Goal: Transaction & Acquisition: Register for event/course

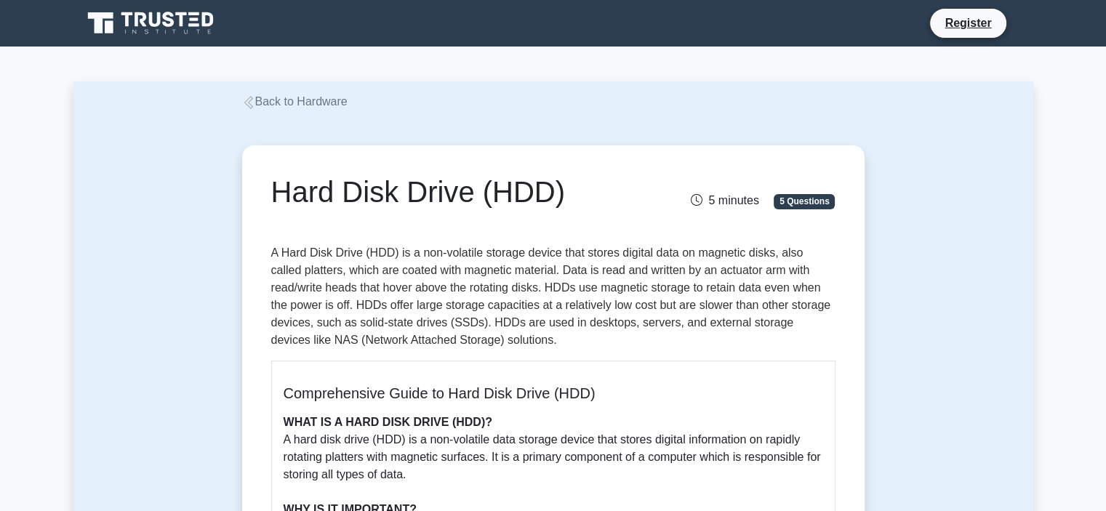
click at [253, 108] on icon at bounding box center [248, 102] width 13 height 13
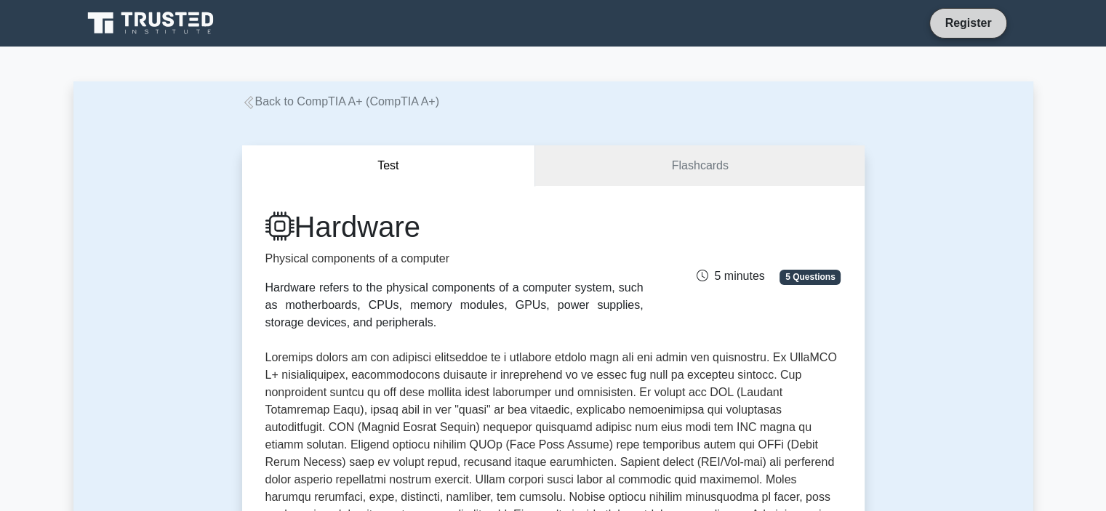
click at [954, 23] on link "Register" at bounding box center [968, 23] width 64 height 18
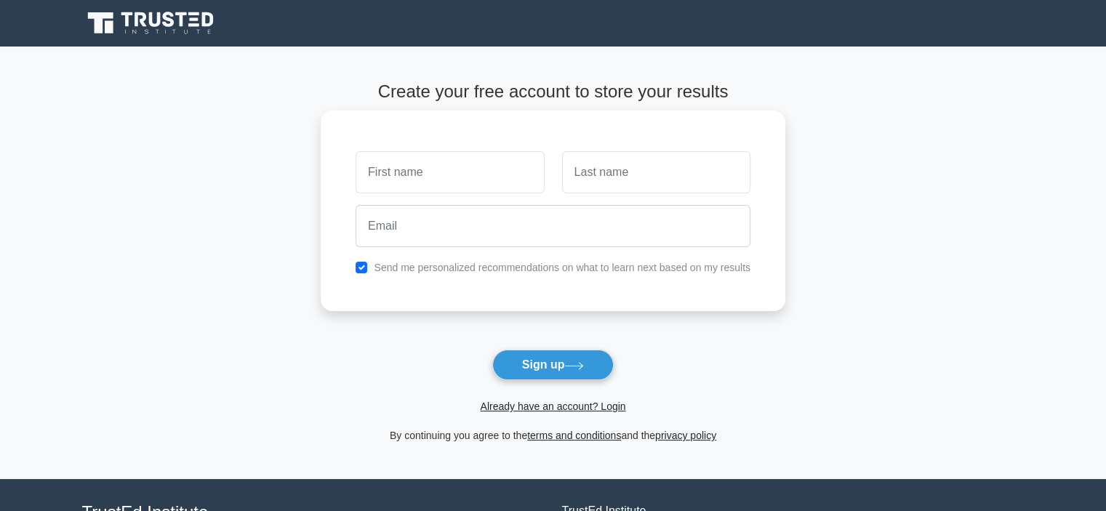
click at [375, 180] on input "text" at bounding box center [449, 172] width 188 height 42
type input "Michael faith"
click at [612, 188] on input "text" at bounding box center [656, 172] width 188 height 42
type input "Kamara"
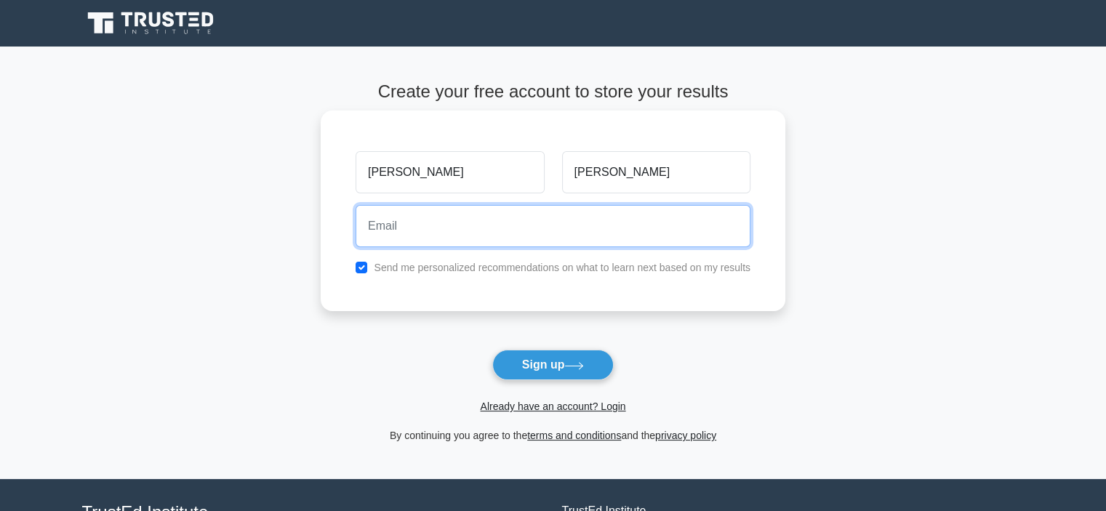
click at [524, 217] on input "email" at bounding box center [552, 226] width 395 height 42
click at [433, 232] on input "michaelkamara300@gmail.com" at bounding box center [552, 226] width 395 height 42
click at [444, 225] on input "michaelkamara300@gmail.com" at bounding box center [552, 226] width 395 height 42
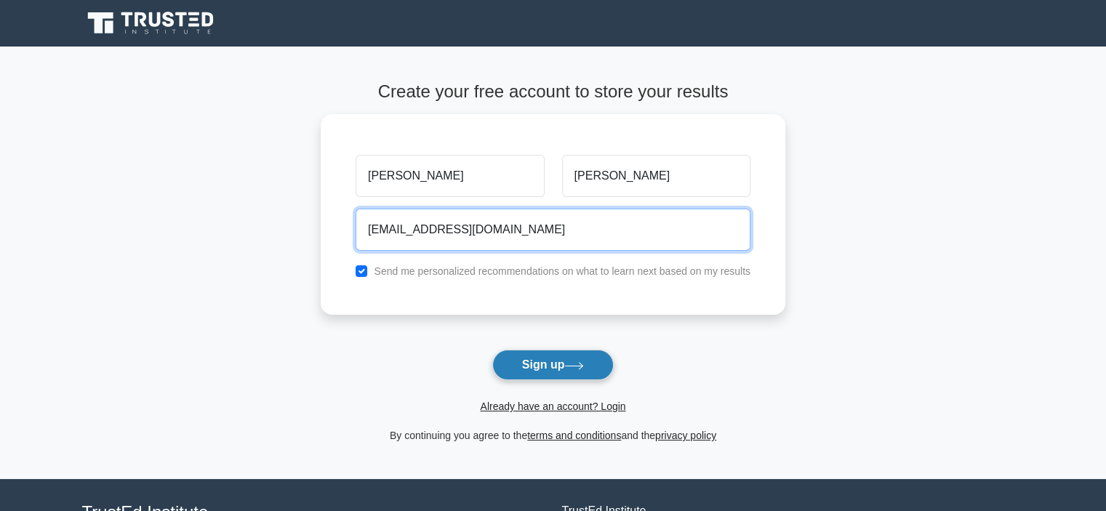
type input "michaelkamar300@gmail.com"
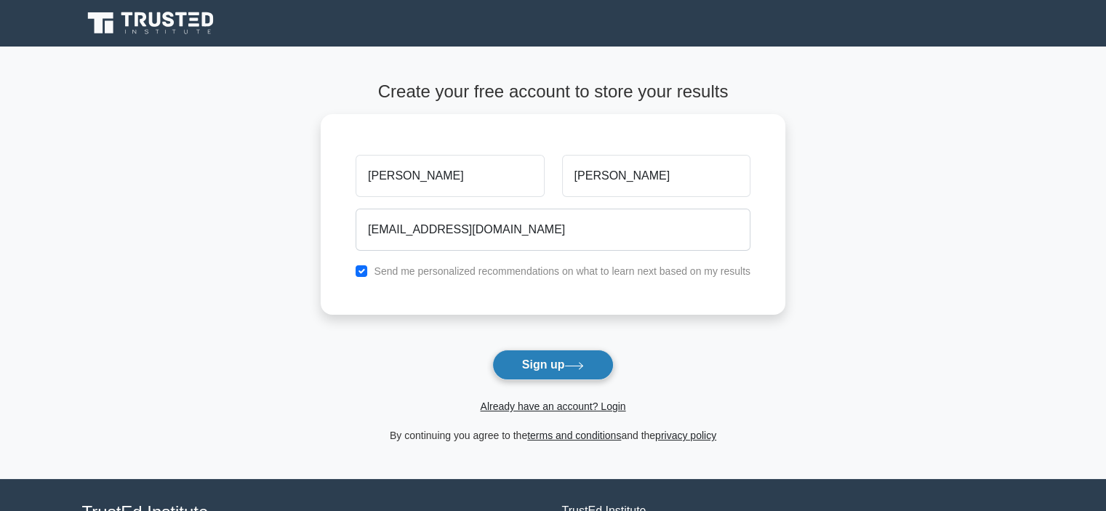
click at [535, 358] on button "Sign up" at bounding box center [553, 365] width 122 height 31
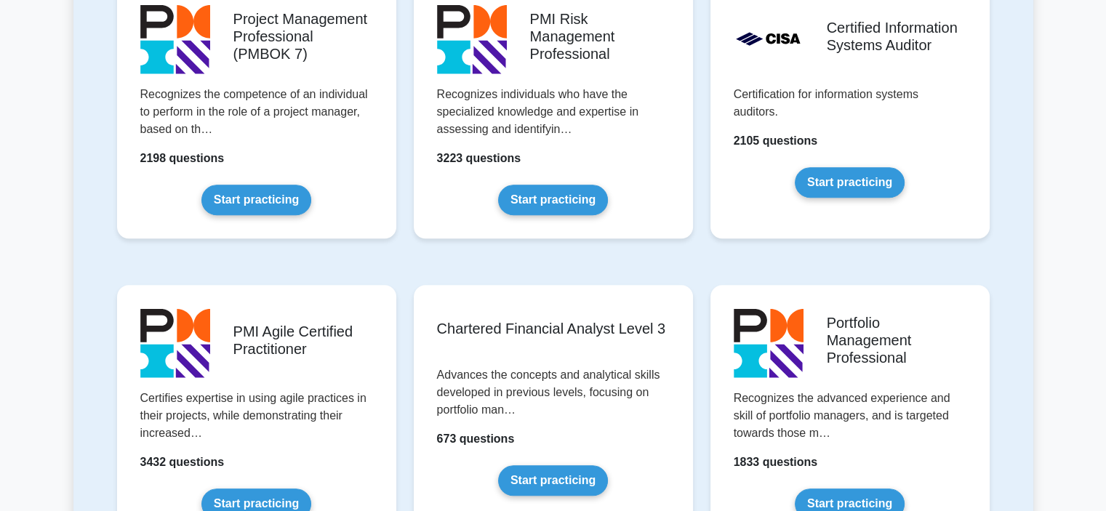
scroll to position [1294, 0]
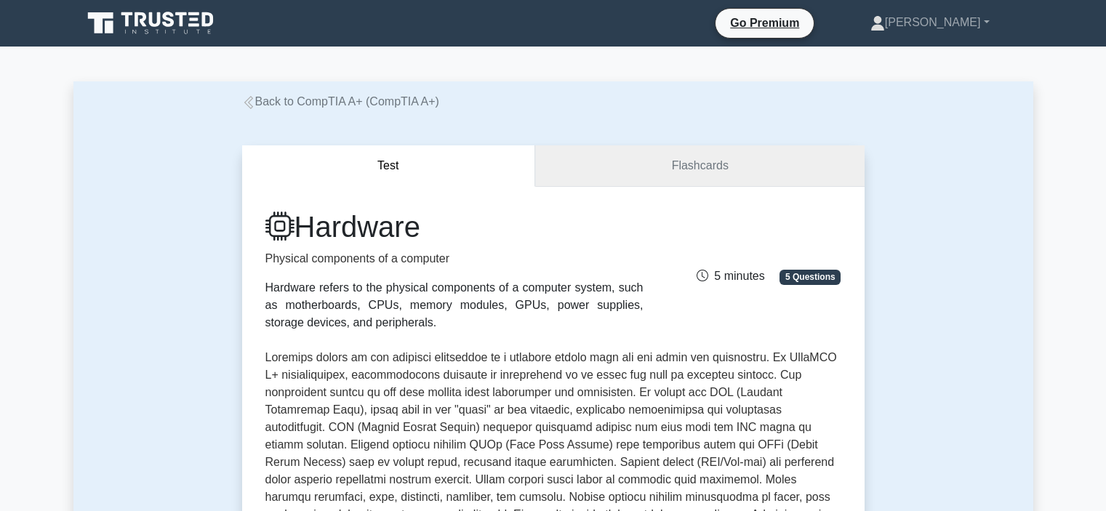
click at [651, 171] on link "Flashcards" at bounding box center [699, 165] width 329 height 41
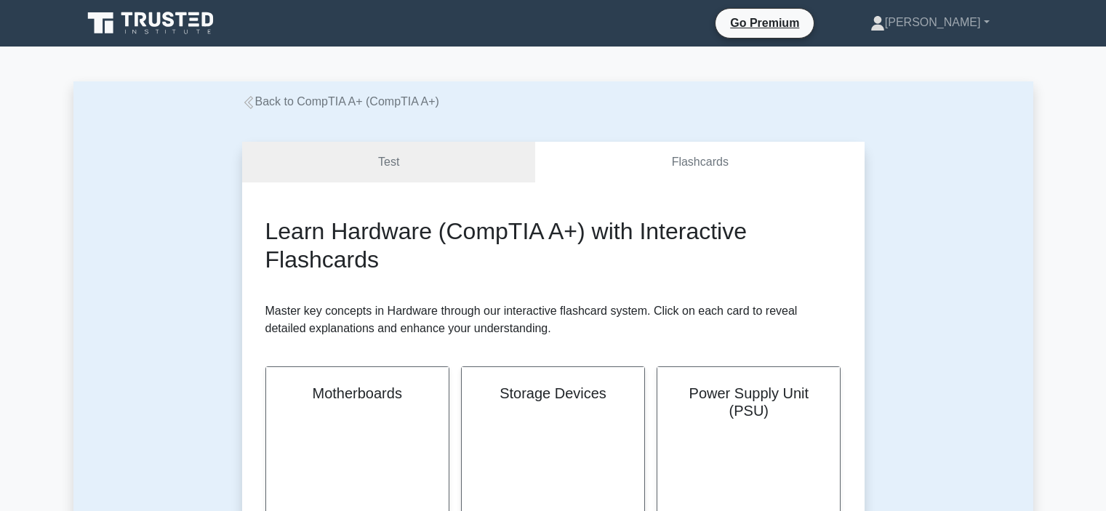
scroll to position [174, 0]
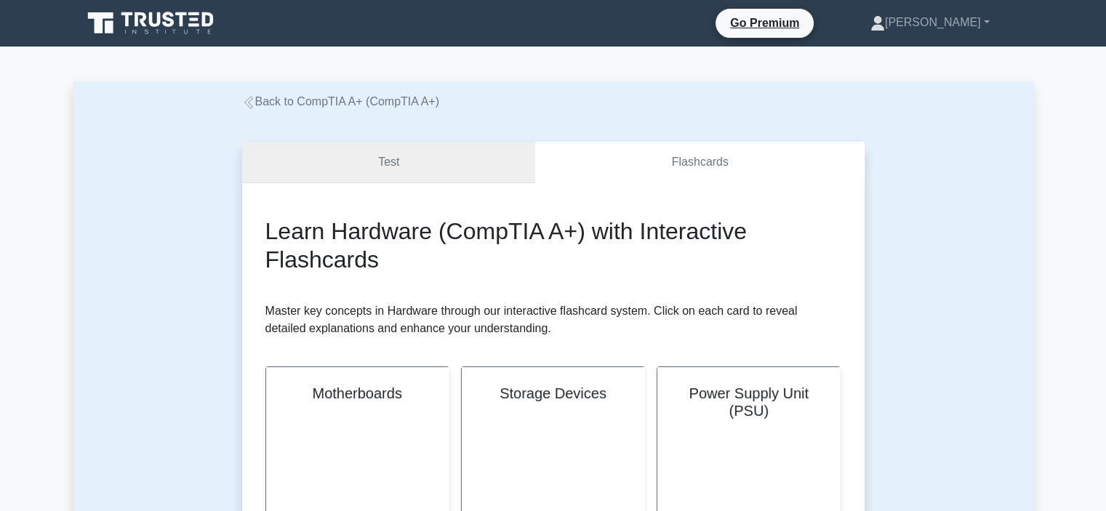
scroll to position [0, 0]
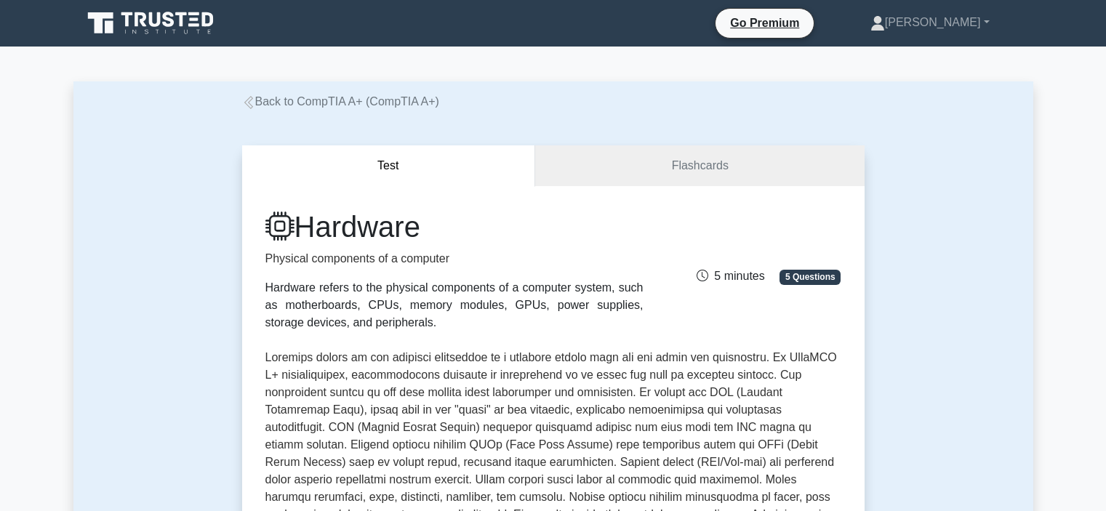
scroll to position [198, 0]
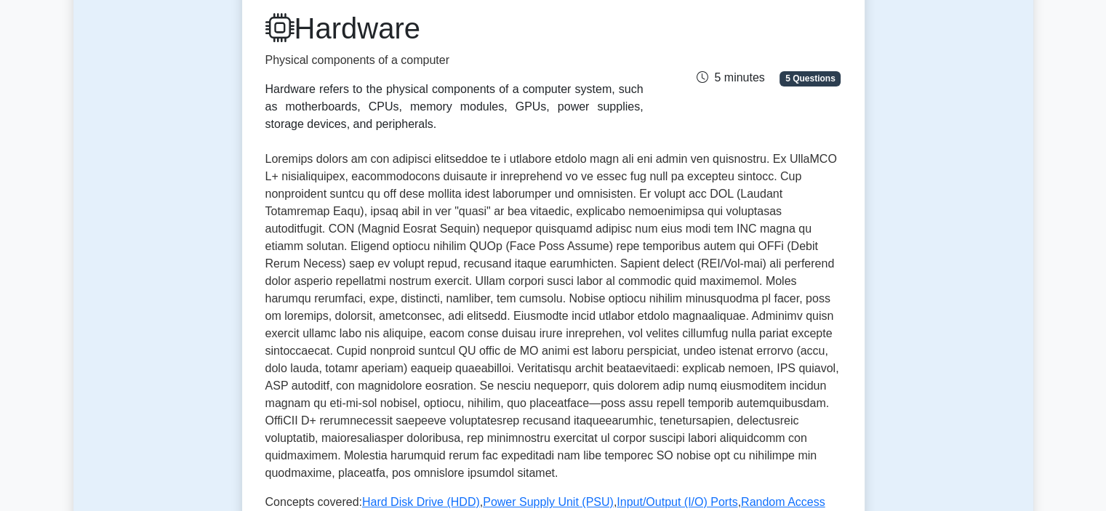
drag, startPoint x: 0, startPoint y: 0, endPoint x: 487, endPoint y: -88, distance: 494.9
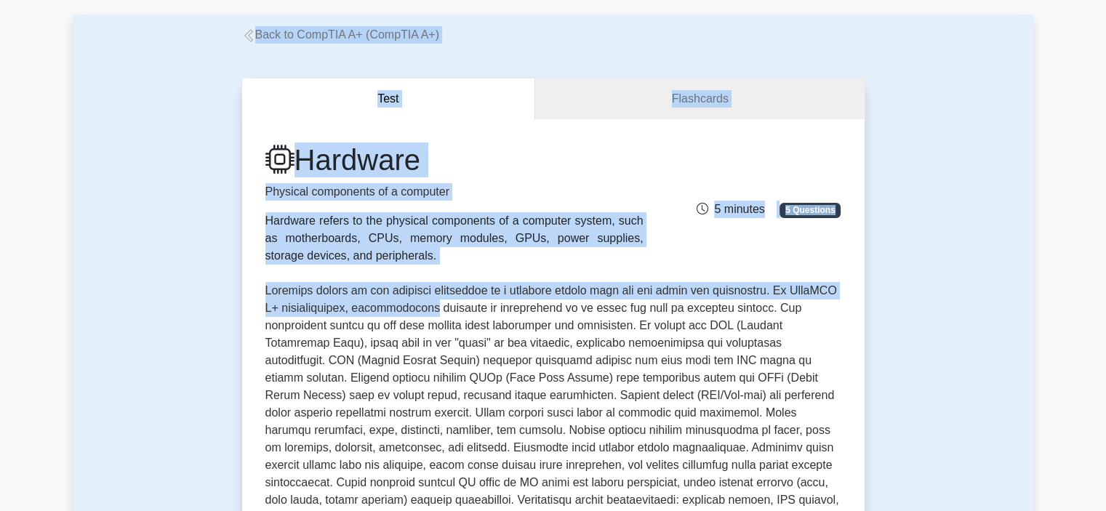
scroll to position [0, 0]
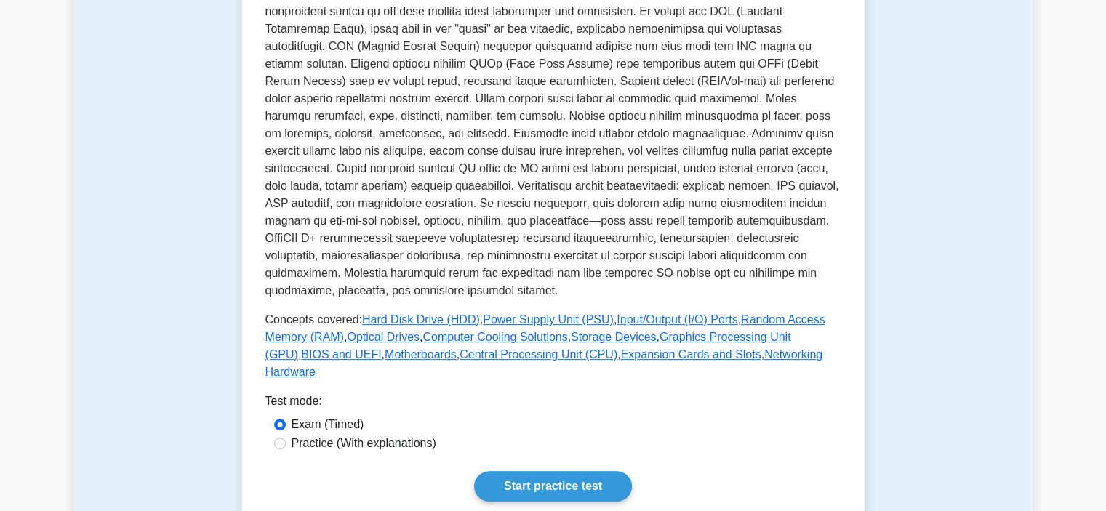
scroll to position [378, 0]
click at [436, 320] on link "Hard Disk Drive (HDD)" at bounding box center [421, 319] width 118 height 12
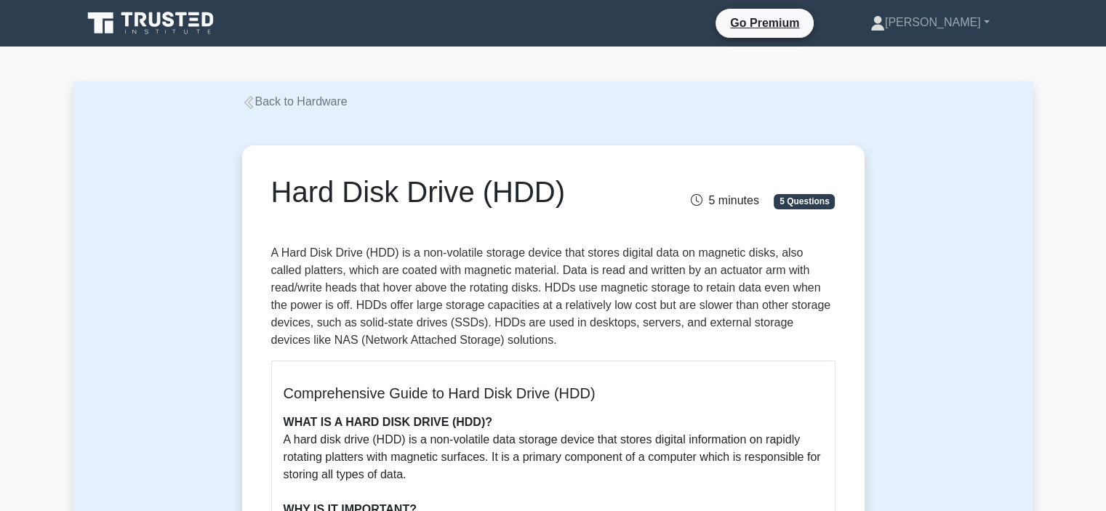
click at [246, 101] on icon at bounding box center [248, 102] width 9 height 13
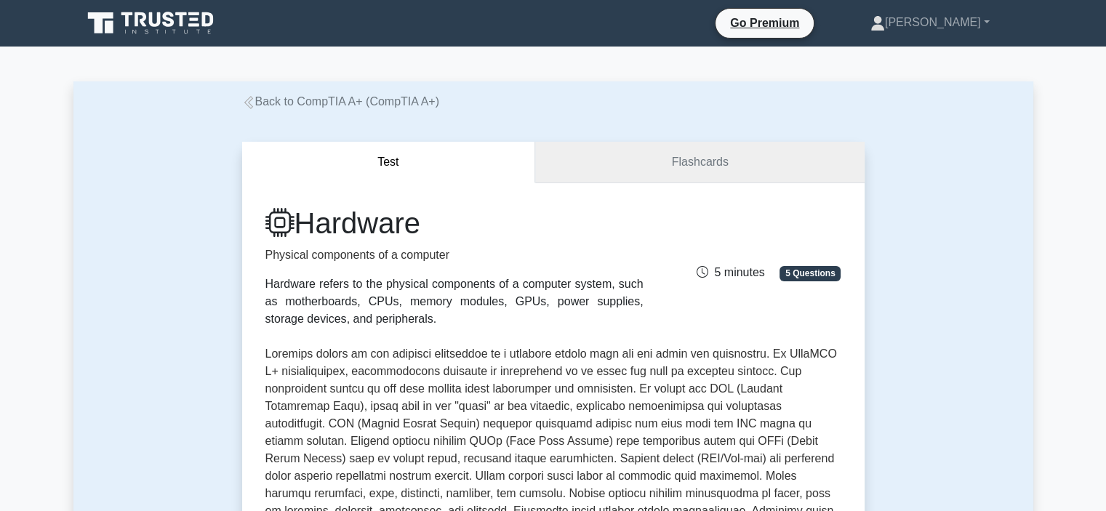
click at [665, 169] on link "Flashcards" at bounding box center [699, 162] width 329 height 41
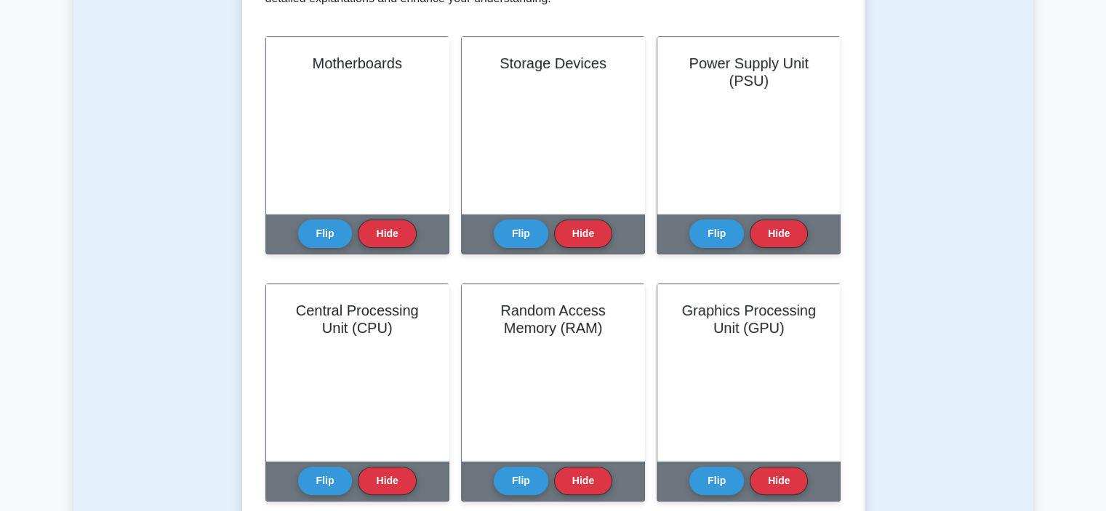
scroll to position [339, 0]
